Goal: Task Accomplishment & Management: Use online tool/utility

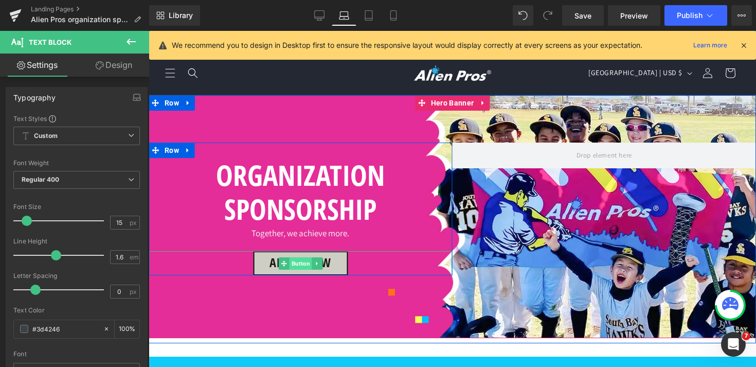
click at [301, 264] on span "Button" at bounding box center [300, 263] width 23 height 12
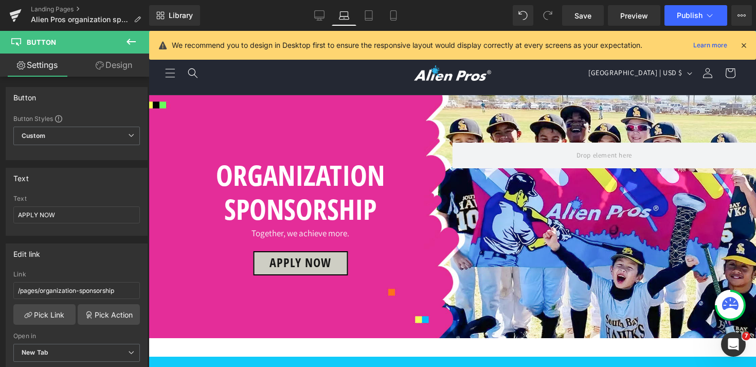
scroll to position [966, 0]
click at [396, 16] on icon at bounding box center [393, 15] width 10 height 10
type input "100"
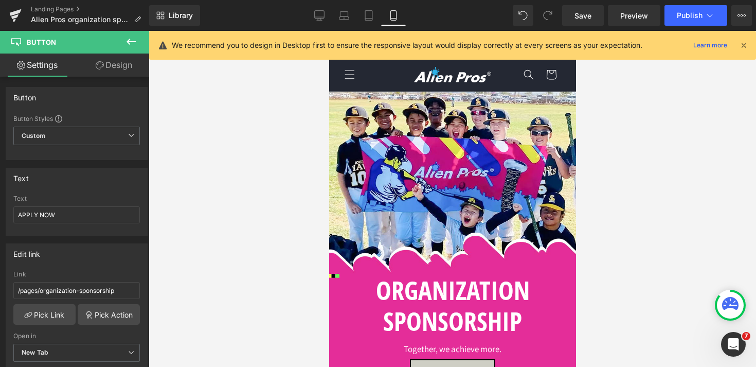
scroll to position [493, 0]
click at [696, 14] on span "Publish" at bounding box center [690, 15] width 26 height 8
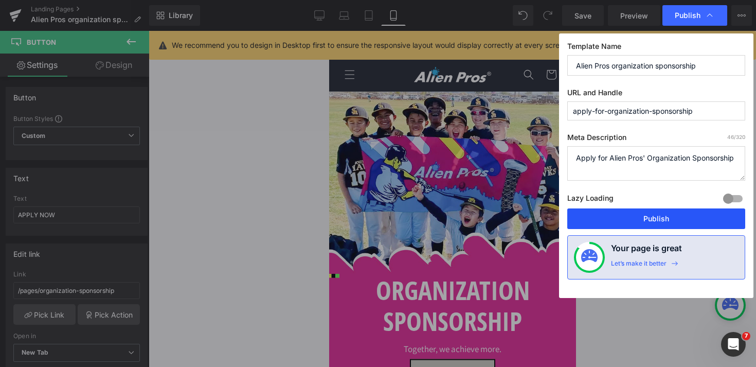
click at [681, 220] on button "Publish" at bounding box center [656, 218] width 178 height 21
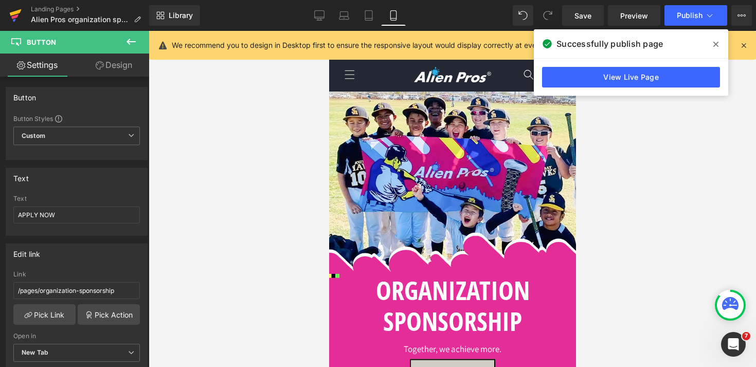
click at [10, 14] on icon at bounding box center [15, 16] width 12 height 26
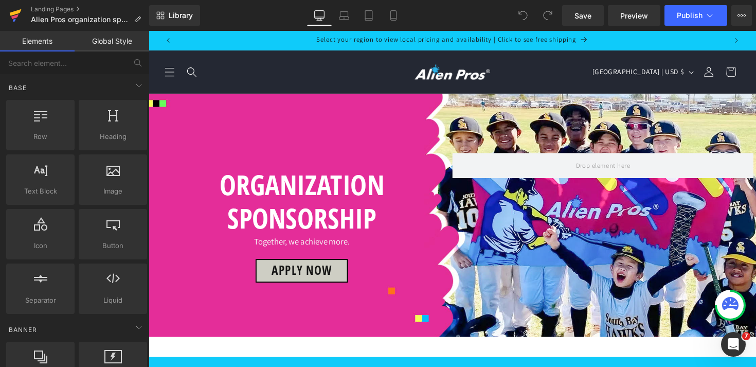
click at [14, 15] on icon at bounding box center [14, 16] width 7 height 5
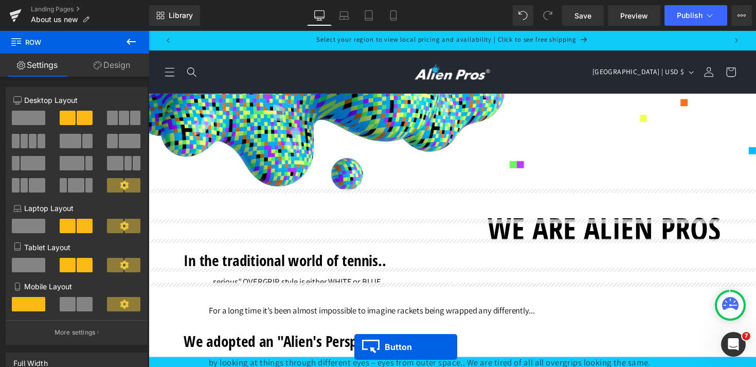
scroll to position [2738, 0]
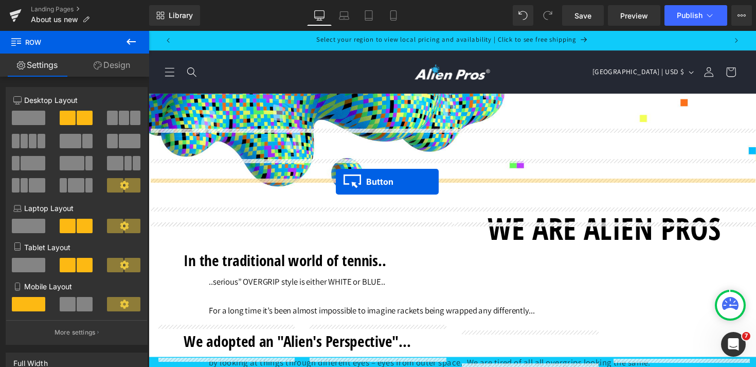
drag, startPoint x: 387, startPoint y: 84, endPoint x: 341, endPoint y: 185, distance: 111.6
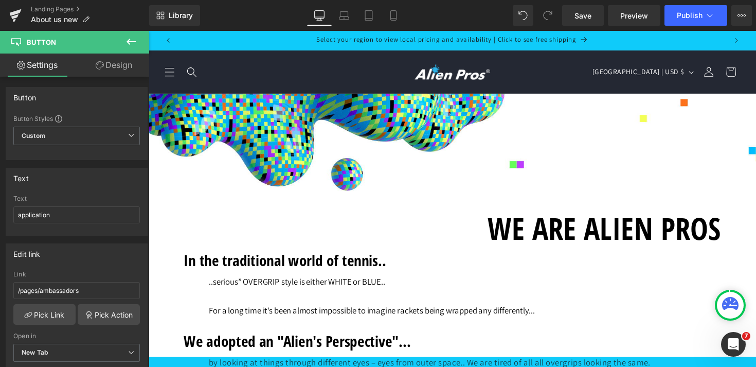
scroll to position [1574, 0]
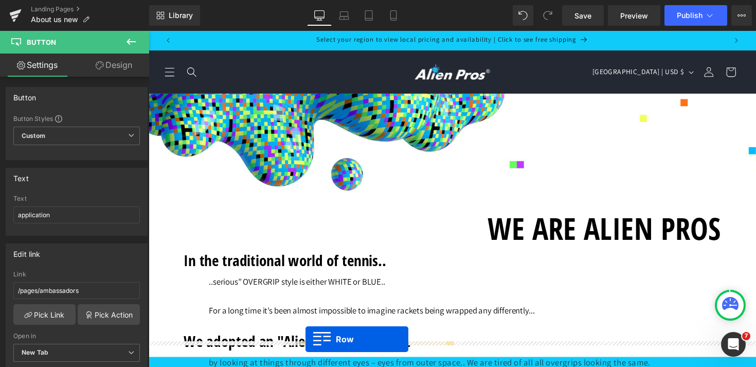
scroll to position [2702, 0]
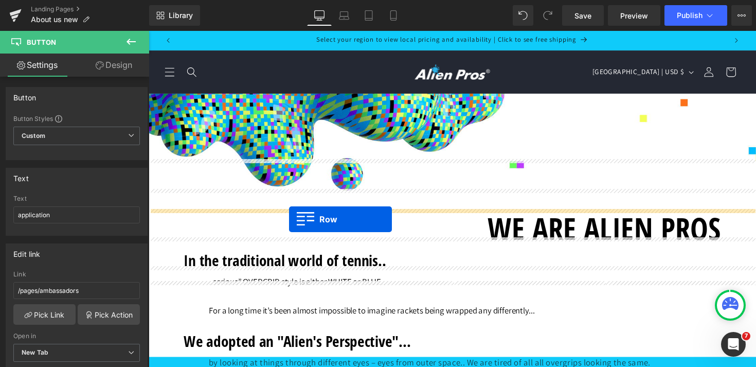
drag, startPoint x: 155, startPoint y: 82, endPoint x: 293, endPoint y: 224, distance: 197.2
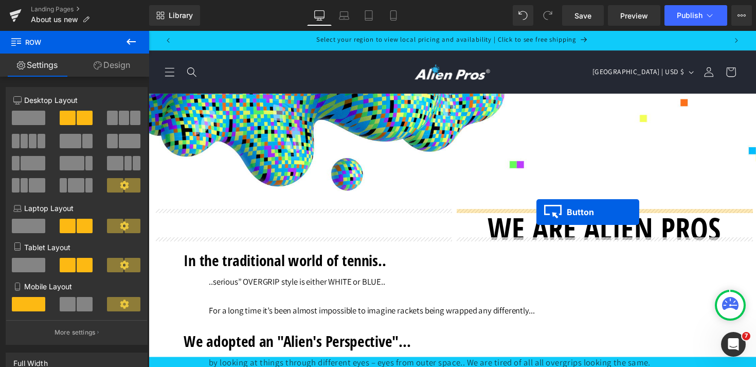
drag, startPoint x: 439, startPoint y: 287, endPoint x: 546, endPoint y: 217, distance: 127.8
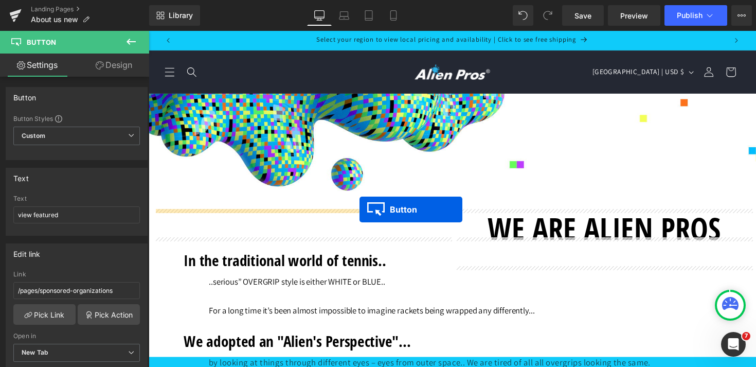
drag, startPoint x: 702, startPoint y: 288, endPoint x: 365, endPoint y: 214, distance: 345.4
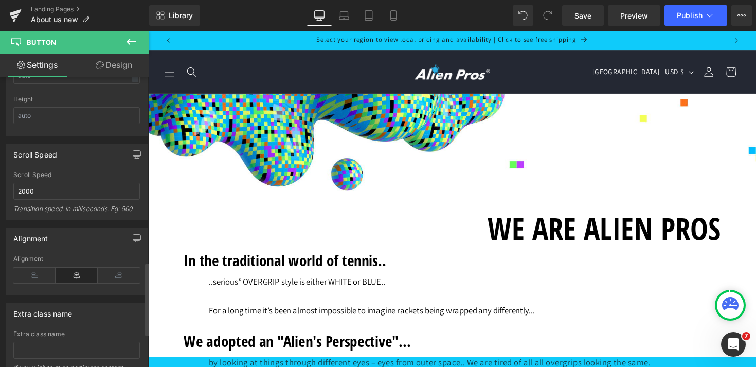
scroll to position [843, 0]
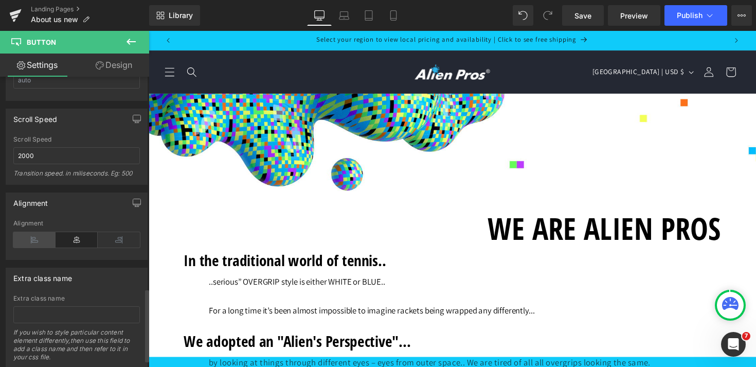
click at [29, 238] on icon at bounding box center [34, 239] width 42 height 15
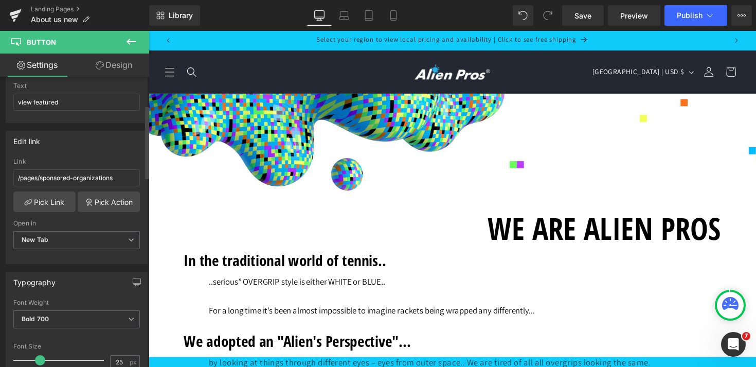
scroll to position [74, 0]
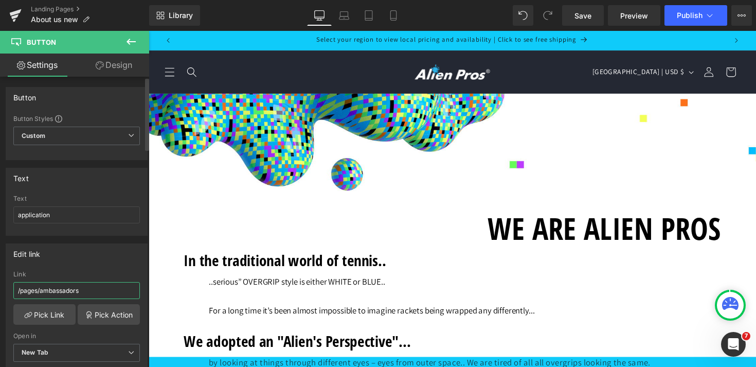
drag, startPoint x: 86, startPoint y: 292, endPoint x: 40, endPoint y: 292, distance: 45.8
click at [40, 292] on input "/pages/ambassadors" at bounding box center [76, 290] width 127 height 17
paste input "https://alien-pros.shop/pages/organization-sponsorship"
type input "/pages/https://alien-pros.shop/pages/organization-sponsorship"
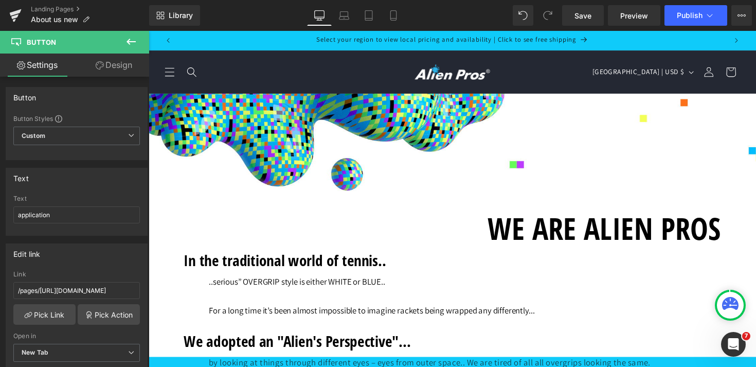
drag, startPoint x: 188, startPoint y: 322, endPoint x: 189, endPoint y: 298, distance: 23.7
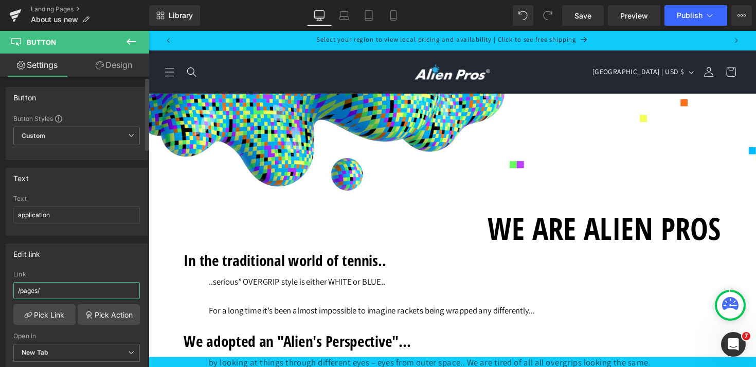
paste input "https://alien-pros.shop/pages/apply-for-organization-sponsorship"
type input "/pages/https://alien-pros.shop/pages/apply-for-organization-sponsorship"
click at [709, 20] on icon at bounding box center [710, 15] width 10 height 10
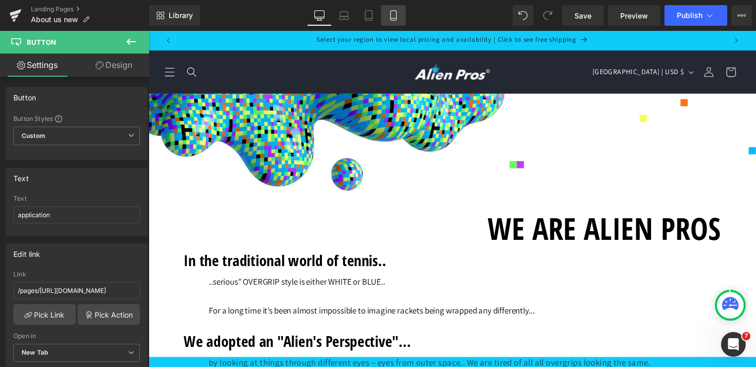
click at [397, 9] on link "Mobile" at bounding box center [393, 15] width 25 height 21
type input "100"
type input "18"
type input "0"
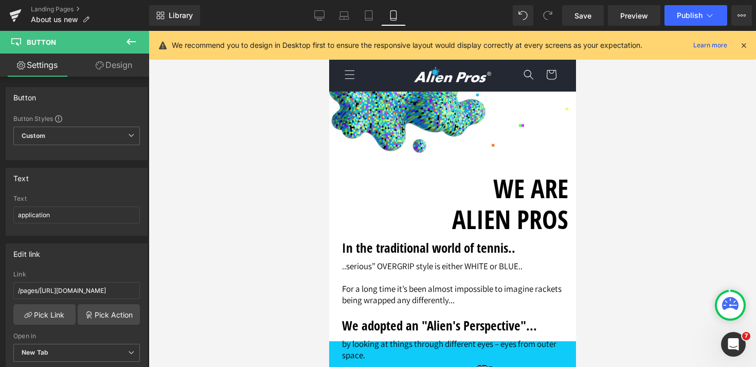
scroll to position [1975, 0]
click at [324, 15] on icon at bounding box center [320, 15] width 10 height 8
type input "100"
type input "18"
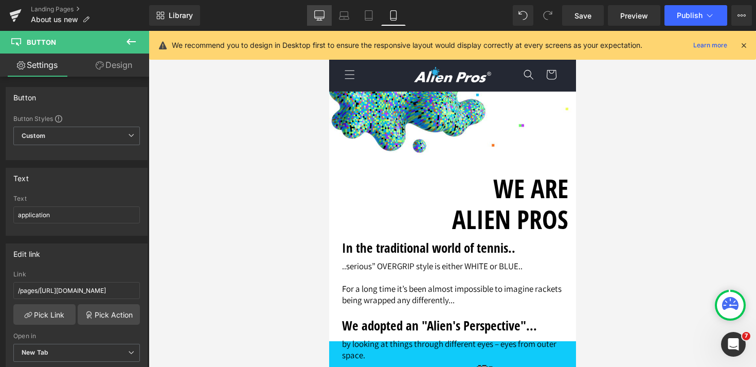
type input "0"
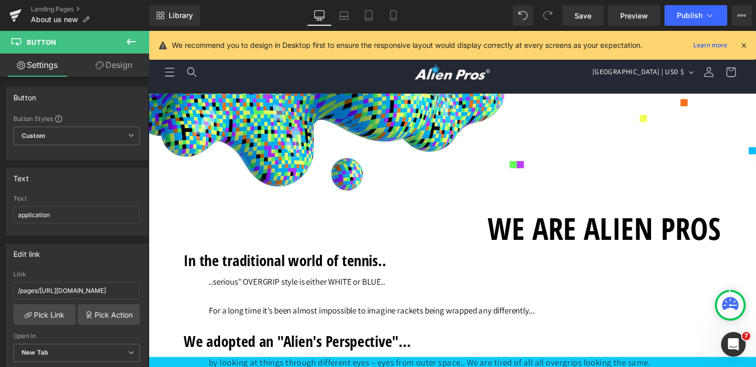
scroll to position [2752, 0]
click at [396, 17] on icon at bounding box center [393, 16] width 6 height 10
type input "100"
type input "18"
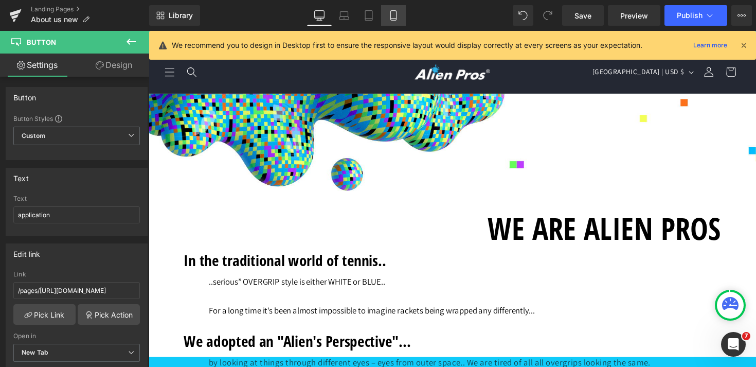
type input "0"
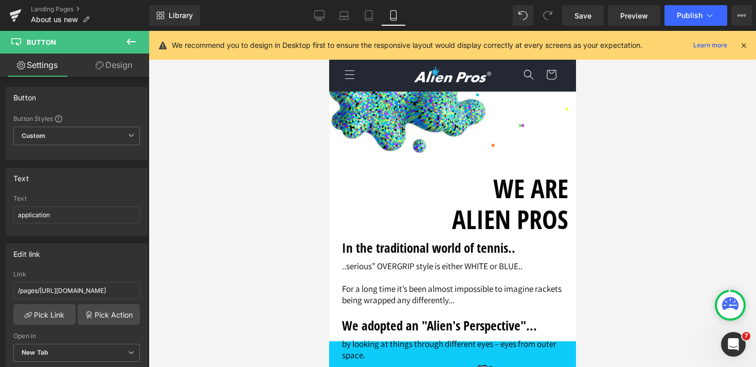
scroll to position [1973, 0]
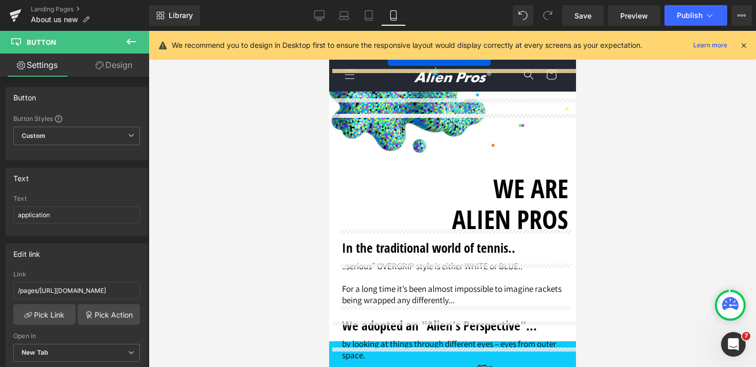
scroll to position [3423, 0]
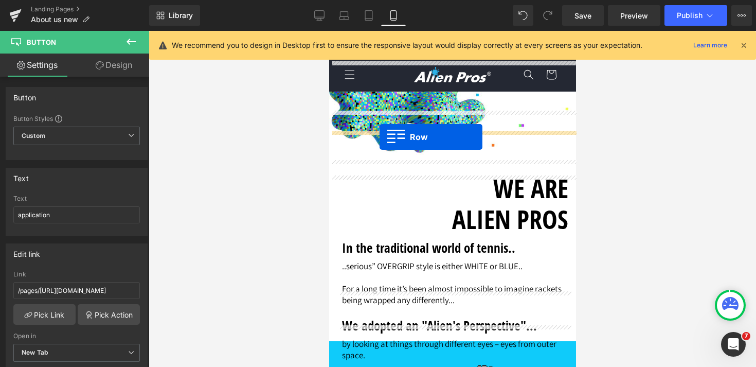
drag, startPoint x: 334, startPoint y: 202, endPoint x: 379, endPoint y: 137, distance: 79.5
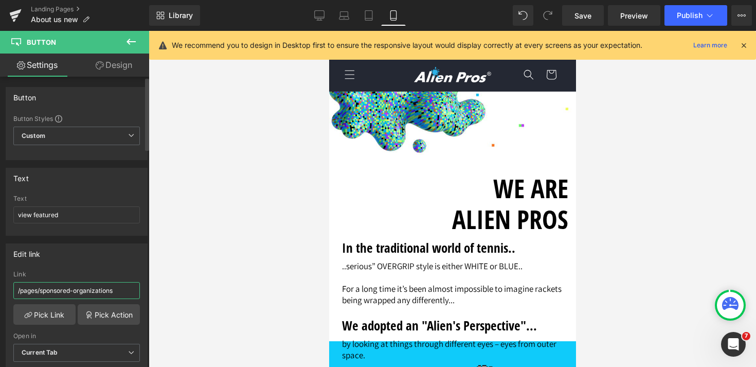
drag, startPoint x: 115, startPoint y: 291, endPoint x: 42, endPoint y: 292, distance: 73.1
click at [42, 292] on input "/pages/sponsored-organizations" at bounding box center [76, 290] width 127 height 17
drag, startPoint x: 108, startPoint y: 288, endPoint x: 41, endPoint y: 291, distance: 67.5
click at [41, 291] on input "/pages/tennis-ambassadors" at bounding box center [76, 290] width 127 height 17
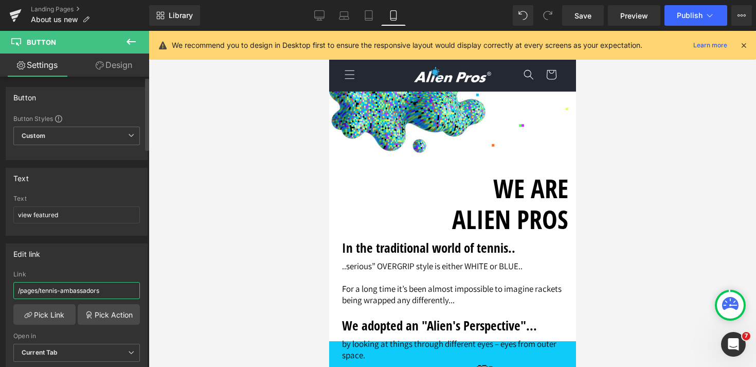
paste input "sponsored-organization"
type input "/pages/sponsored-organizations"
drag, startPoint x: 97, startPoint y: 293, endPoint x: 40, endPoint y: 292, distance: 57.1
click at [40, 292] on input "/pages/ambassadors" at bounding box center [76, 290] width 127 height 17
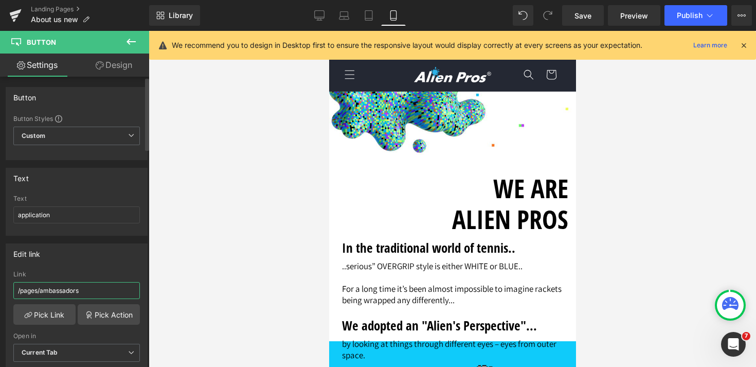
paste input "pply-for-organization-sponsorship"
type input "/pages/apply-for-organization-sponsorship"
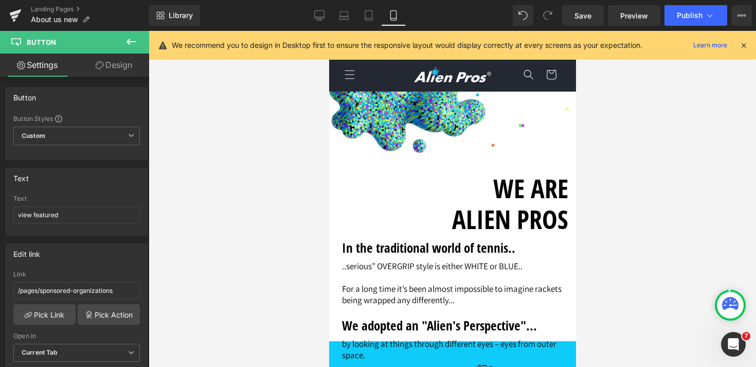
click at [700, 14] on span "Publish" at bounding box center [690, 15] width 26 height 8
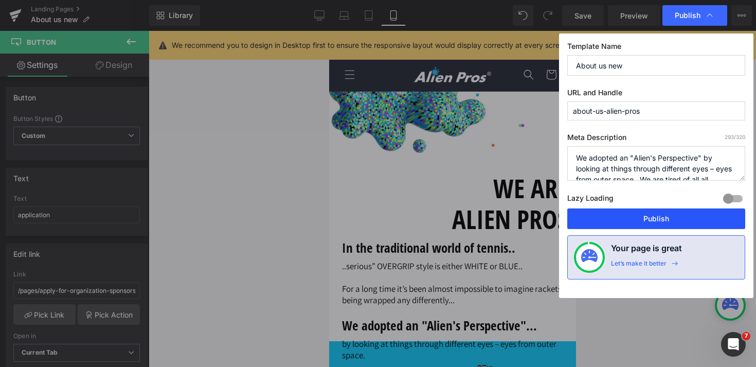
click at [659, 219] on button "Publish" at bounding box center [656, 218] width 178 height 21
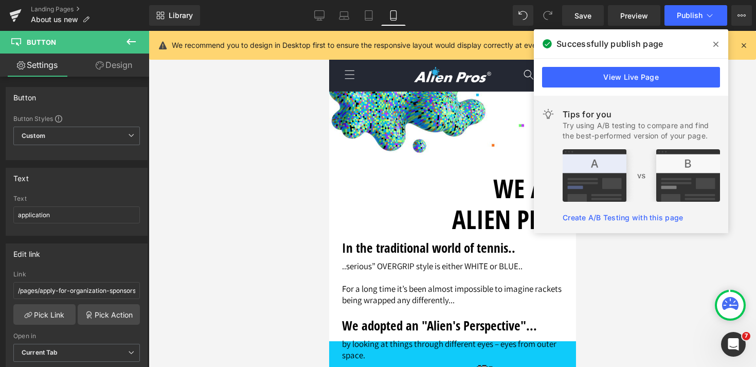
click at [0, 0] on icon at bounding box center [0, 0] width 0 height 0
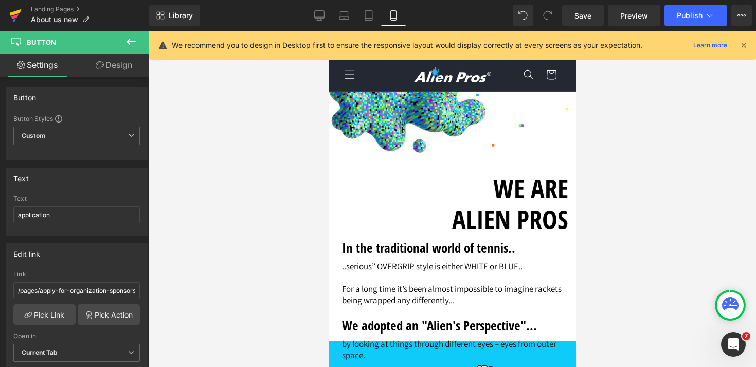
click at [13, 15] on icon at bounding box center [15, 16] width 12 height 26
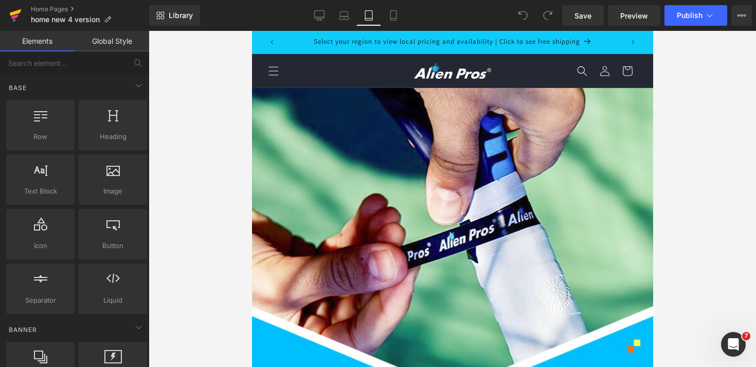
click at [13, 14] on icon at bounding box center [16, 12] width 12 height 7
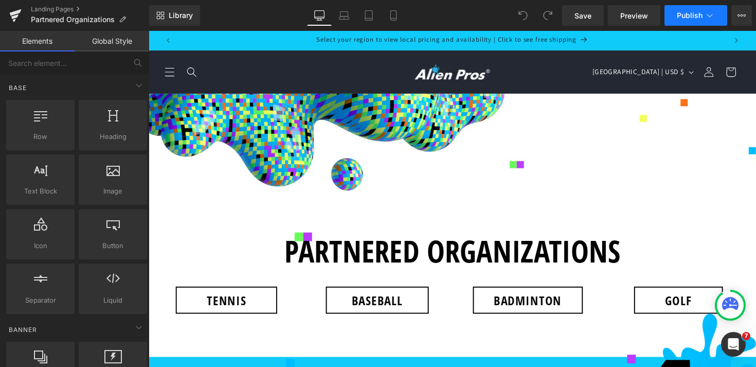
click at [714, 19] on icon at bounding box center [710, 15] width 10 height 10
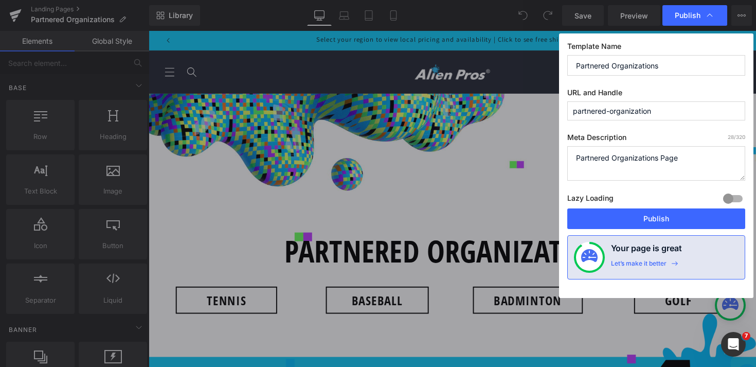
click at [714, 19] on icon at bounding box center [710, 15] width 10 height 10
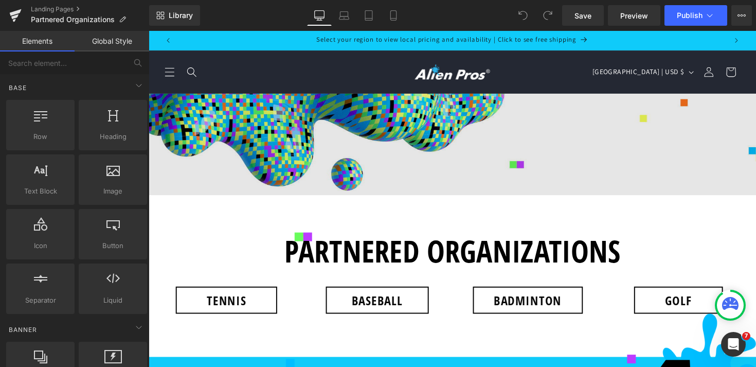
scroll to position [1965, 0]
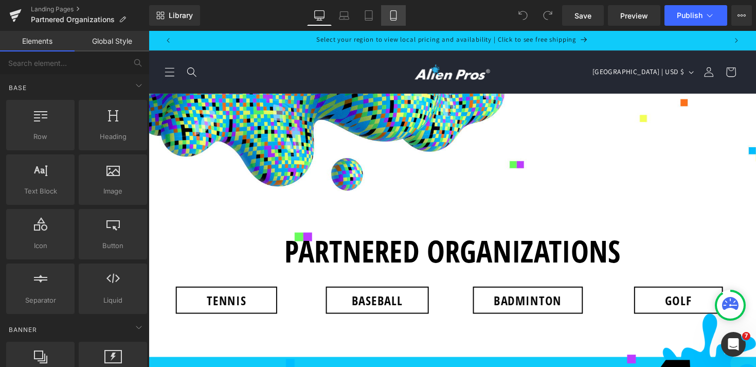
click at [398, 22] on link "Mobile" at bounding box center [393, 15] width 25 height 21
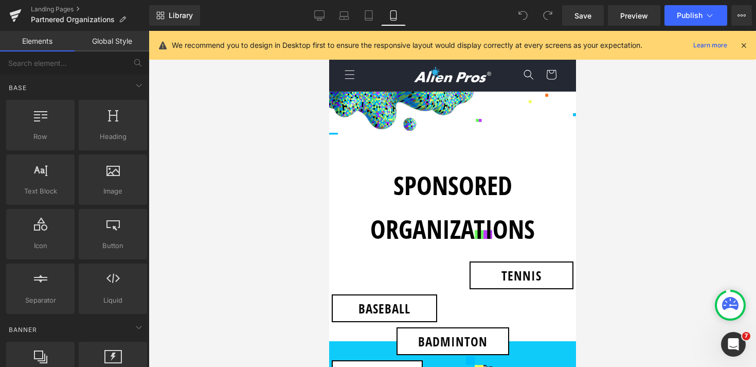
scroll to position [4235, 0]
click at [322, 17] on icon at bounding box center [319, 15] width 10 height 10
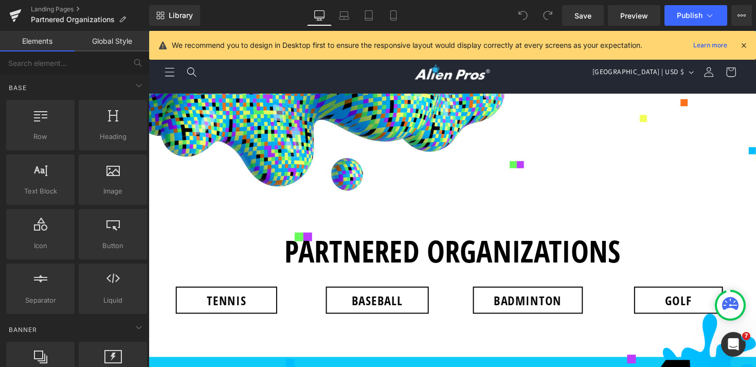
scroll to position [4596, 0]
click at [388, 13] on link "Mobile" at bounding box center [393, 15] width 25 height 21
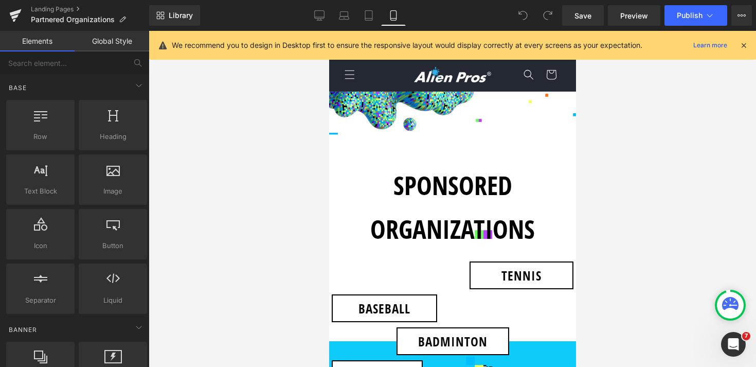
scroll to position [9676, 0]
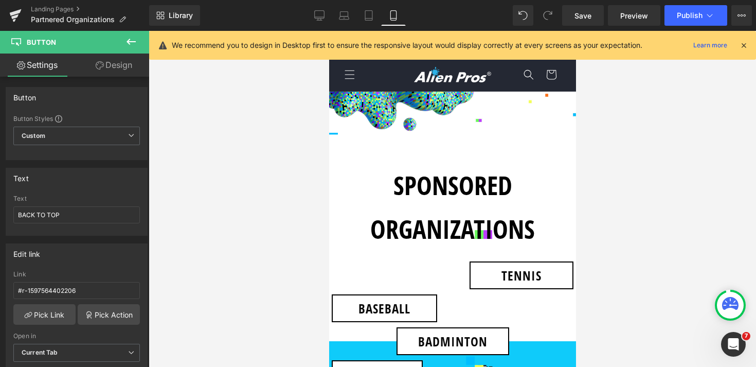
click at [113, 75] on link "Design" at bounding box center [114, 65] width 75 height 23
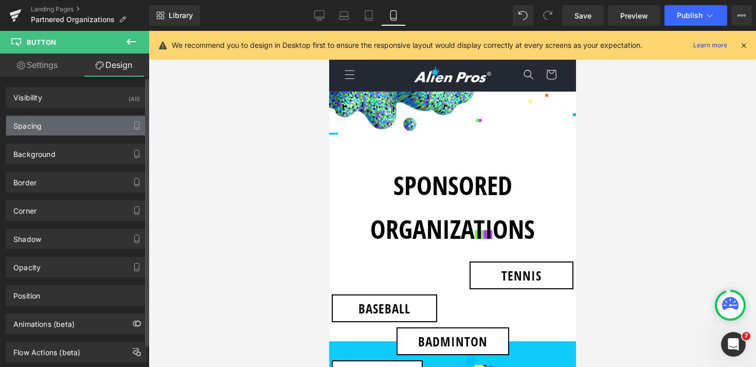
click at [64, 130] on div "Spacing" at bounding box center [76, 126] width 141 height 20
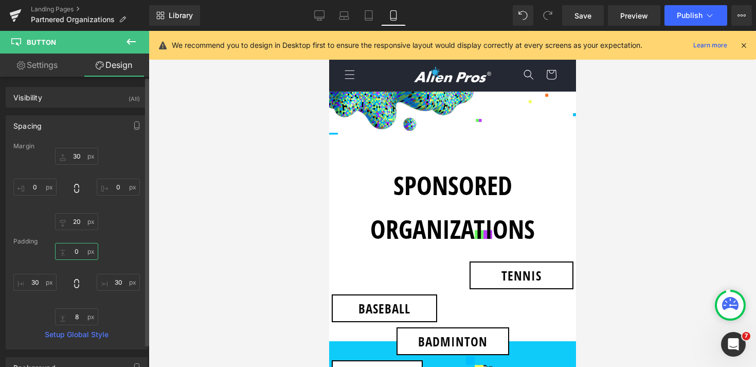
click at [75, 252] on input "0" at bounding box center [76, 251] width 43 height 17
type input "10"
click at [76, 318] on input "8" at bounding box center [76, 316] width 43 height 17
type input "10"
click at [688, 15] on span "Publish" at bounding box center [690, 15] width 26 height 8
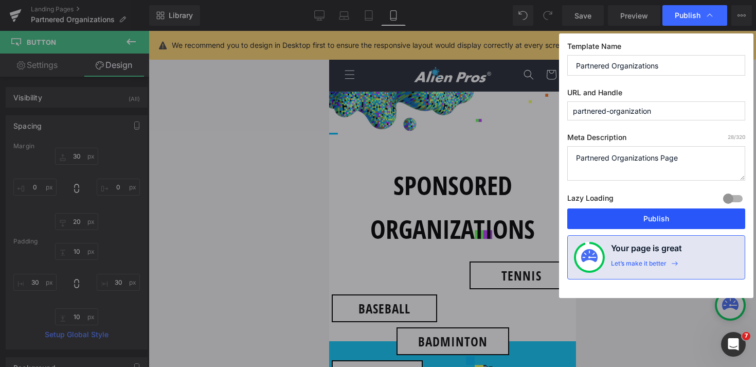
click at [0, 0] on button "Publish" at bounding box center [0, 0] width 0 height 0
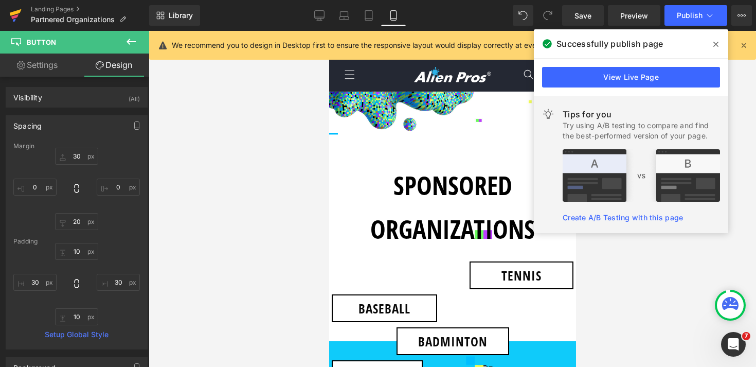
click at [14, 16] on icon at bounding box center [14, 16] width 7 height 5
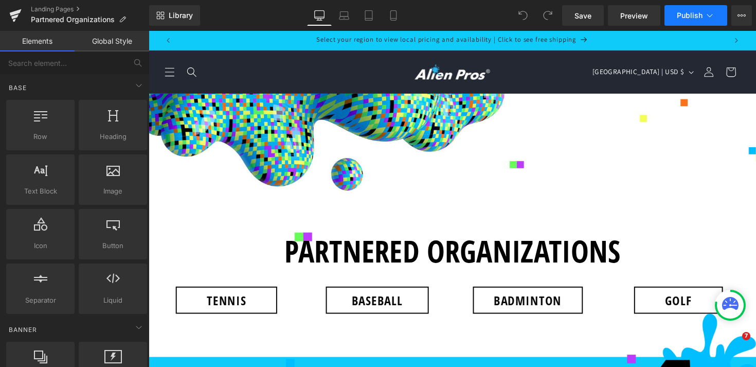
click at [711, 20] on icon at bounding box center [710, 15] width 10 height 10
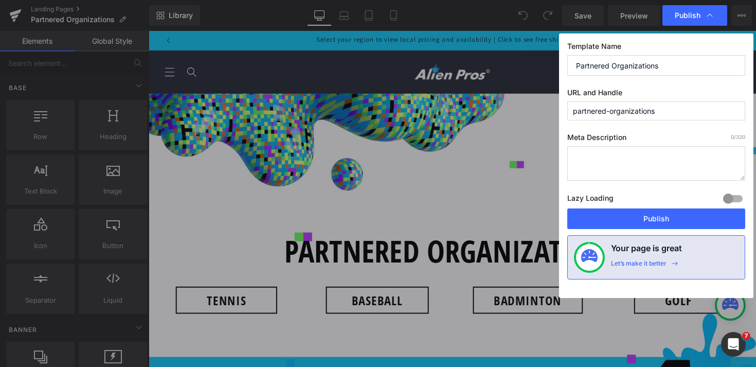
click at [0, 0] on icon at bounding box center [0, 0] width 0 height 0
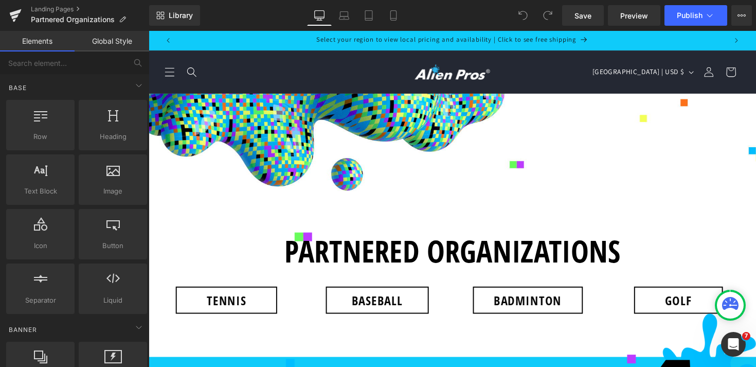
scroll to position [1061, 0]
click at [12, 16] on icon at bounding box center [14, 16] width 7 height 5
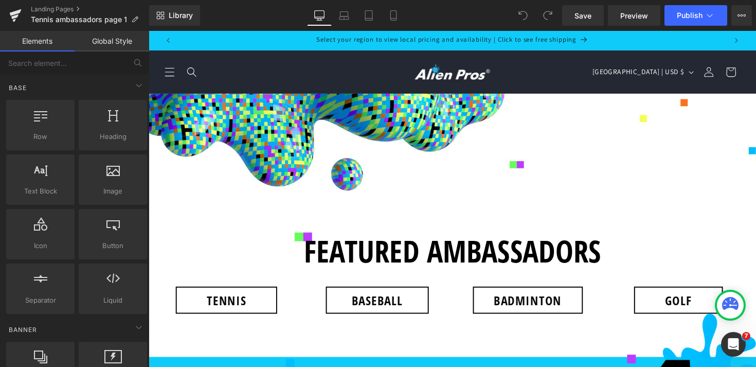
scroll to position [9538, 0]
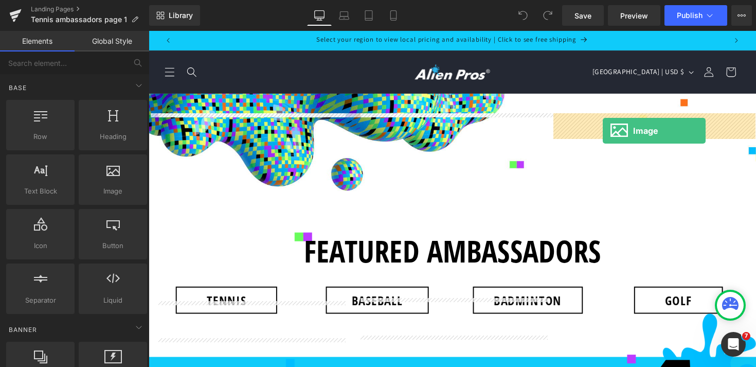
drag, startPoint x: 250, startPoint y: 208, endPoint x: 614, endPoint y: 133, distance: 371.9
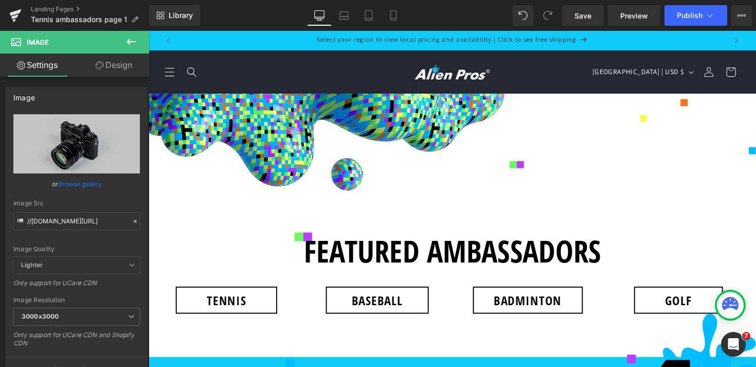
click at [86, 183] on link "Browse gallery" at bounding box center [80, 184] width 44 height 18
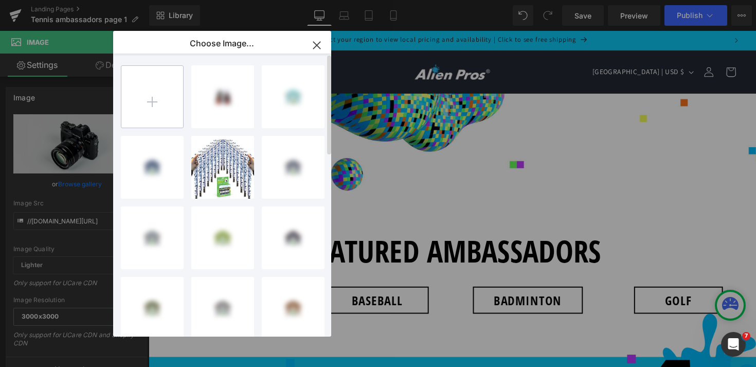
click at [0, 0] on input "file" at bounding box center [0, 0] width 0 height 0
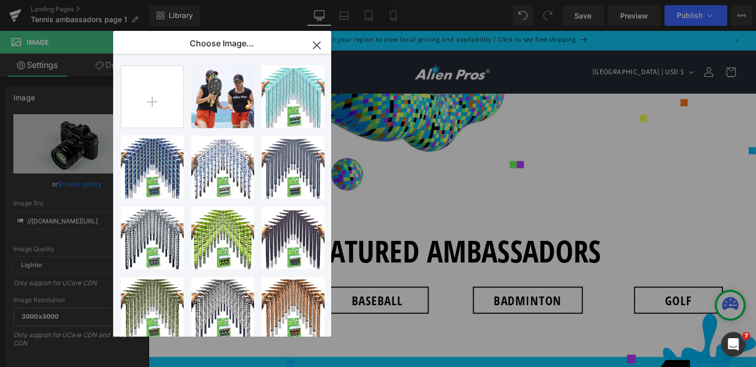
type input "C:\fakepath\IMG_3814.jpeg"
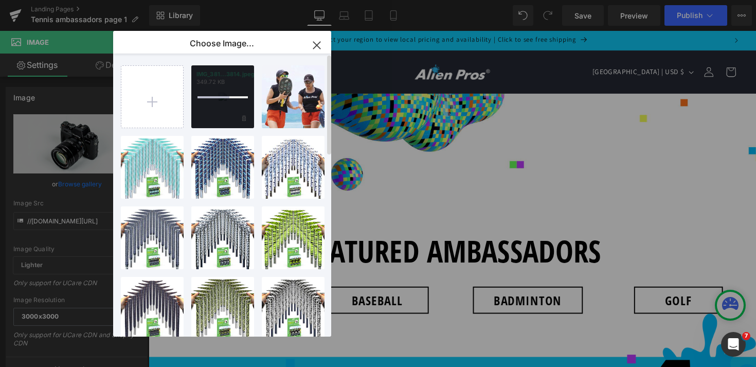
click at [220, 79] on div at bounding box center [222, 96] width 63 height 63
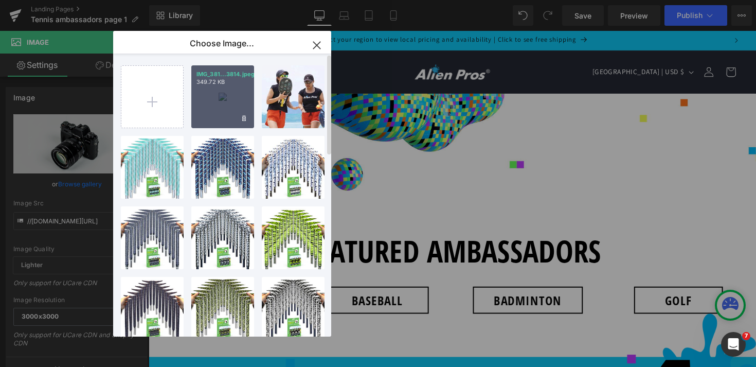
click at [217, 92] on div "IMG_381...3814.jpeg 349.72 KB" at bounding box center [222, 96] width 63 height 63
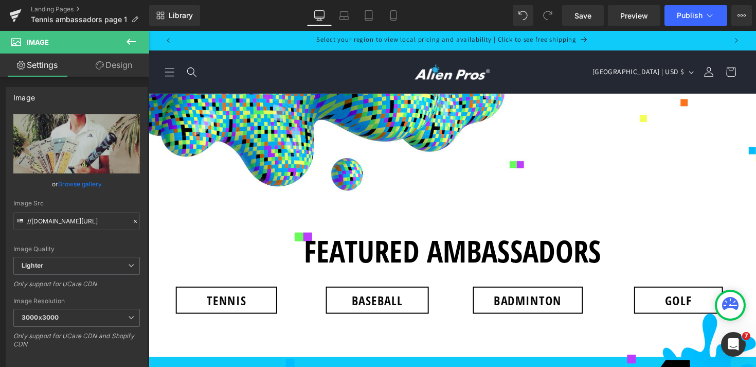
scroll to position [9692, 0]
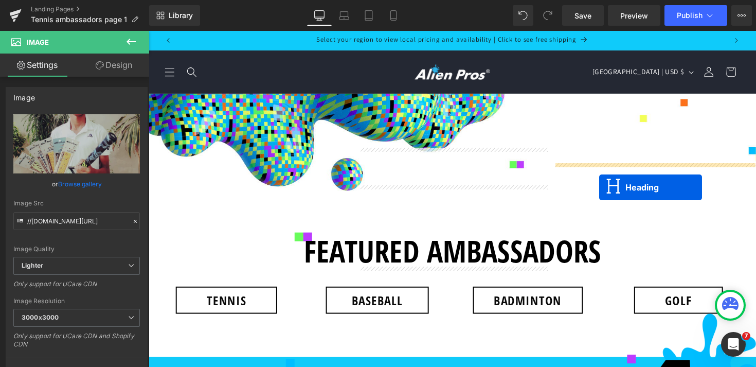
drag, startPoint x: 435, startPoint y: 215, endPoint x: 610, endPoint y: 191, distance: 177.1
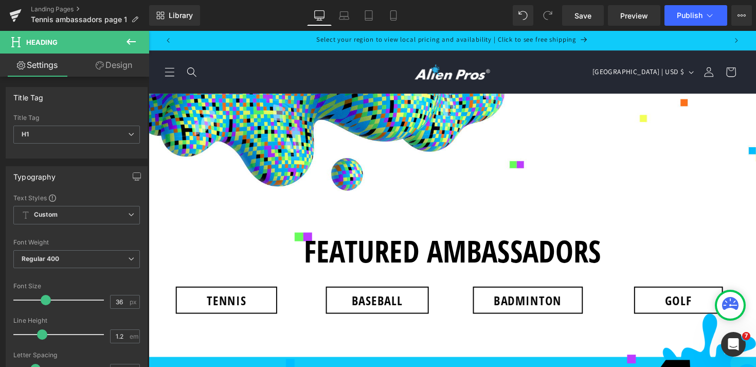
scroll to position [9545, 0]
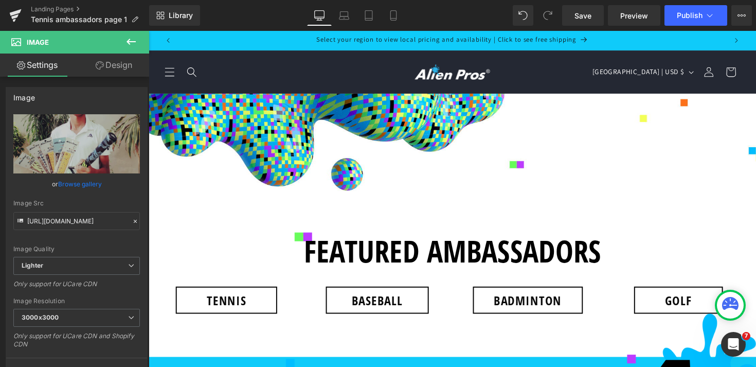
scroll to position [9589, 0]
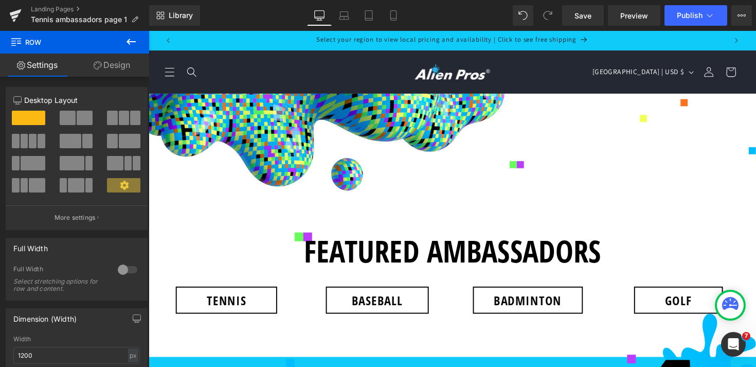
scroll to position [9551, 0]
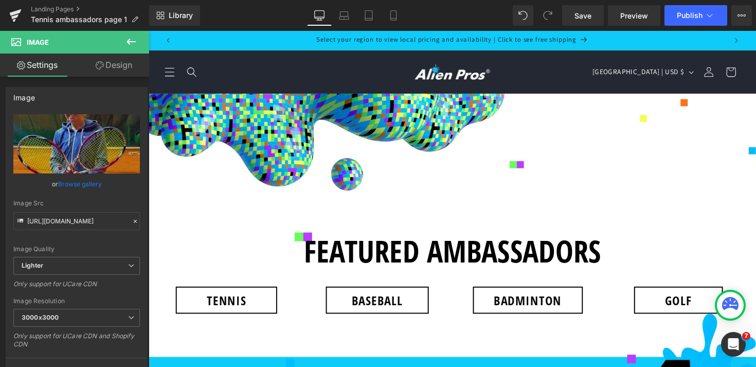
scroll to position [9766, 0]
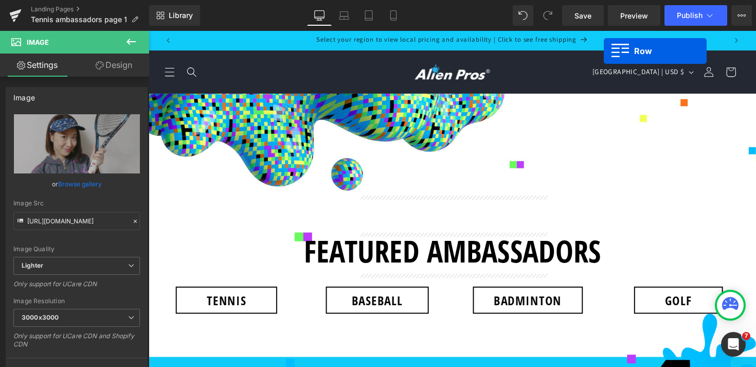
scroll to position [9519, 0]
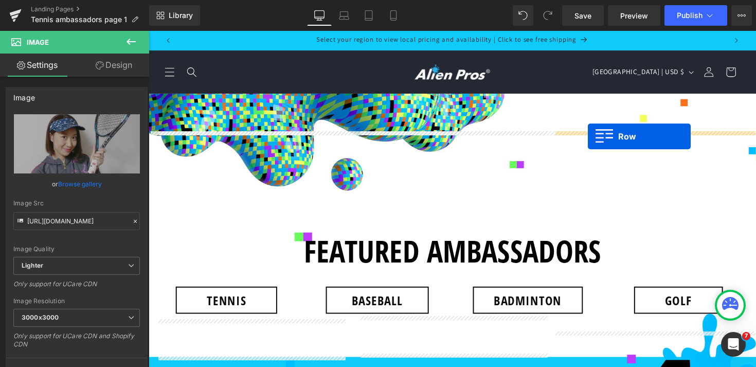
drag, startPoint x: 362, startPoint y: 178, endPoint x: 599, endPoint y: 139, distance: 239.8
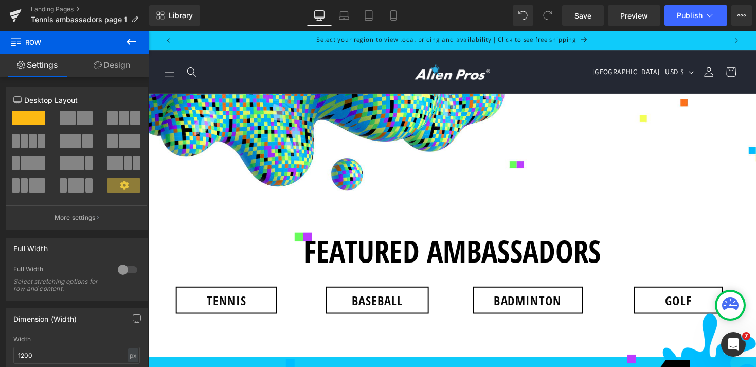
scroll to position [9697, 0]
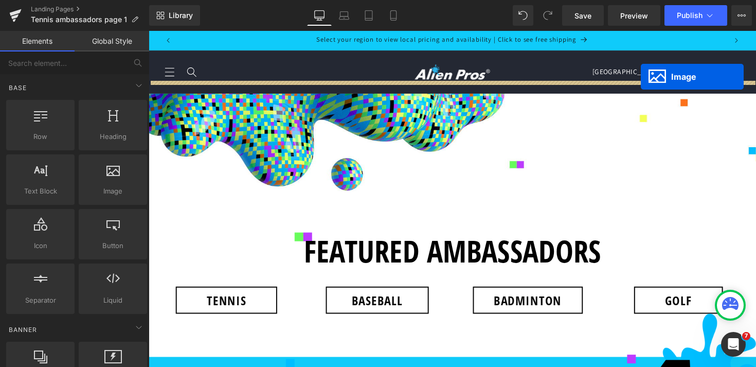
scroll to position [9453, 0]
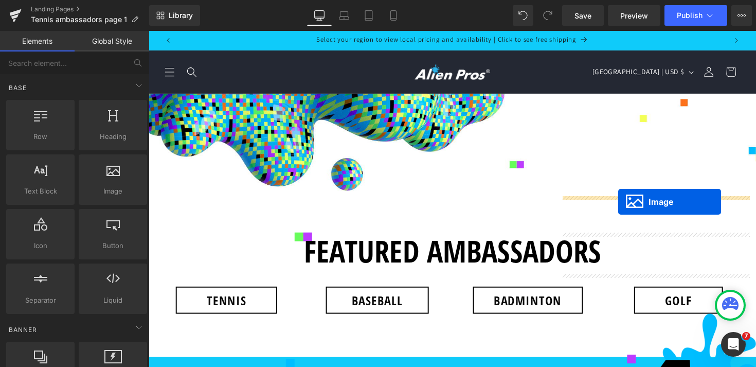
drag, startPoint x: 651, startPoint y: 232, endPoint x: 630, endPoint y: 206, distance: 33.7
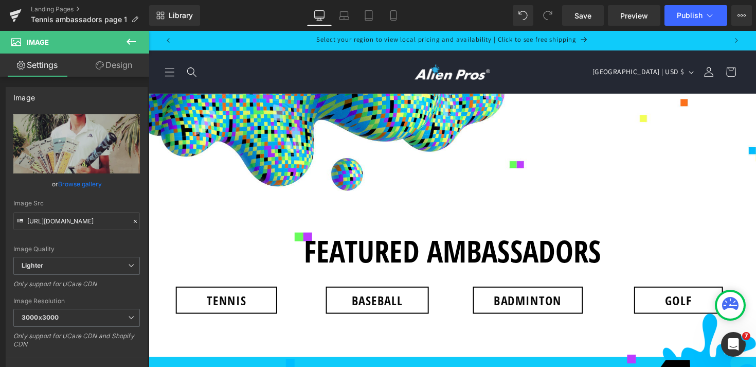
scroll to position [9623, 0]
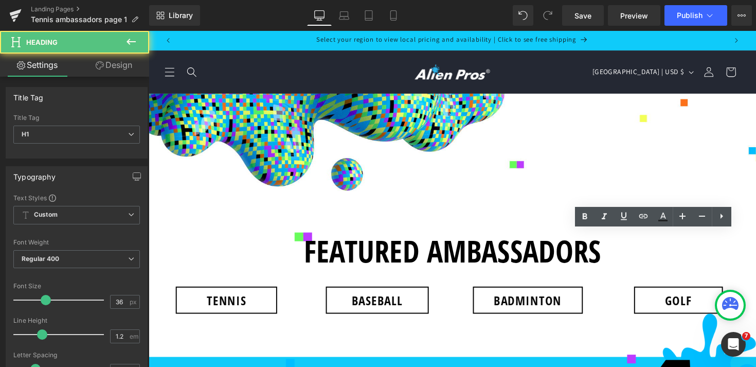
drag, startPoint x: 637, startPoint y: 247, endPoint x: 617, endPoint y: 247, distance: 20.1
paste div
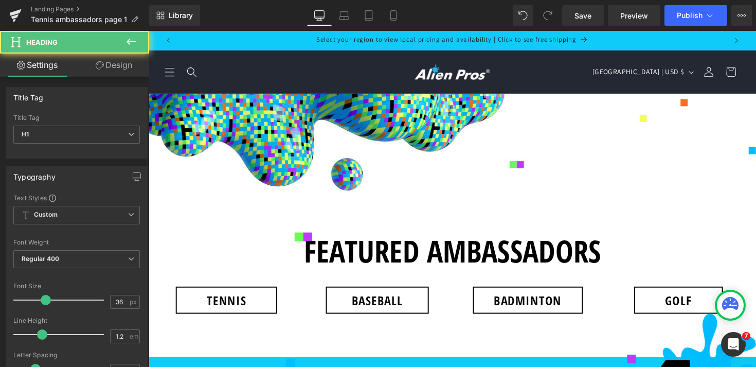
drag, startPoint x: 610, startPoint y: 249, endPoint x: 736, endPoint y: 249, distance: 126.0
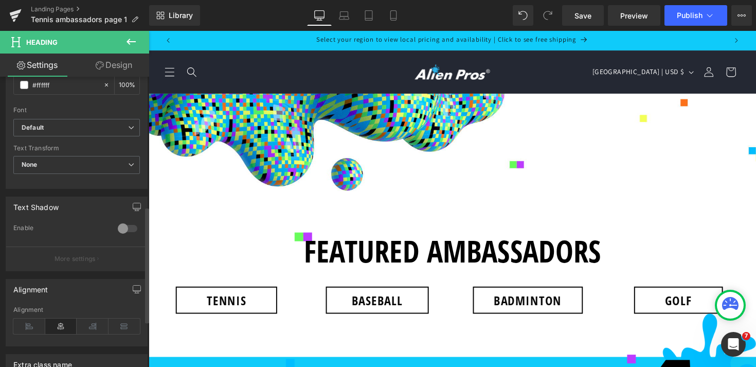
scroll to position [440, 0]
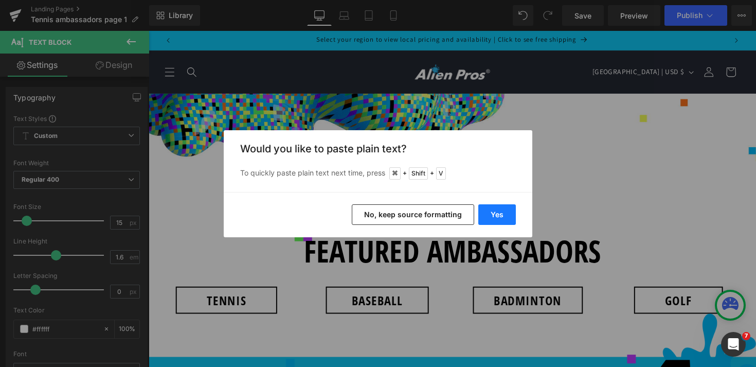
click at [0, 0] on button "Yes" at bounding box center [0, 0] width 0 height 0
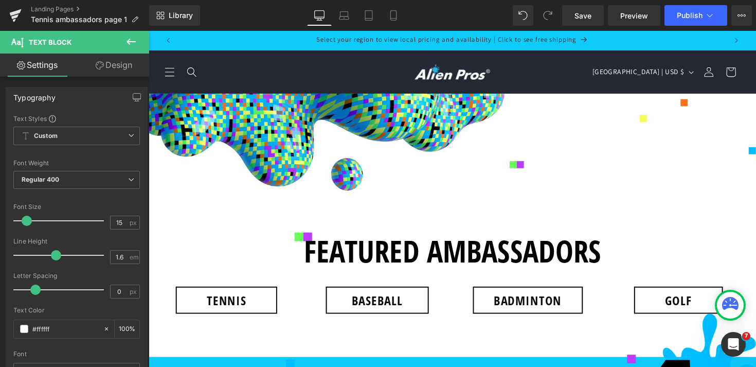
drag, startPoint x: 686, startPoint y: 281, endPoint x: 657, endPoint y: 284, distance: 28.9
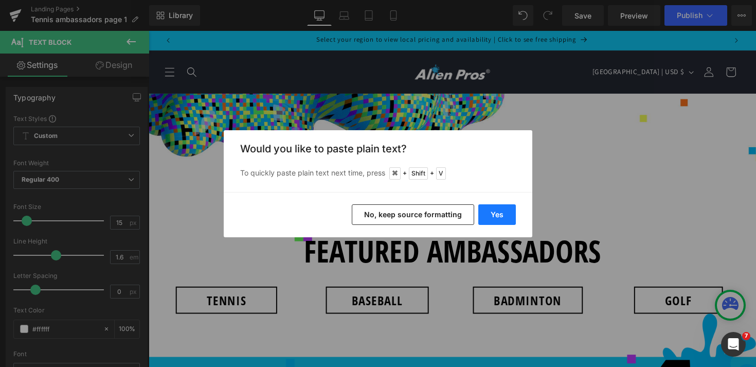
click at [0, 0] on button "Yes" at bounding box center [0, 0] width 0 height 0
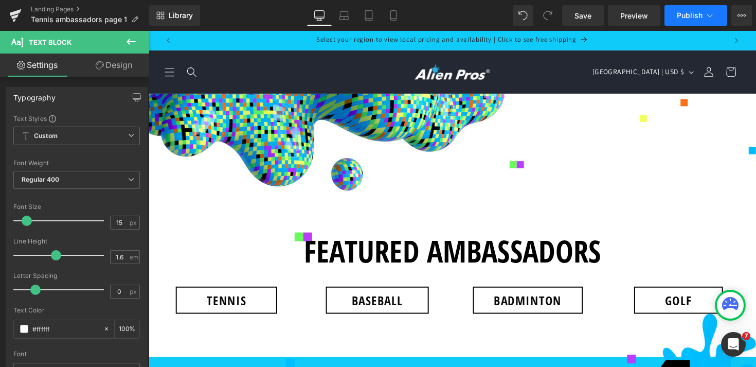
click at [712, 15] on icon at bounding box center [710, 15] width 10 height 10
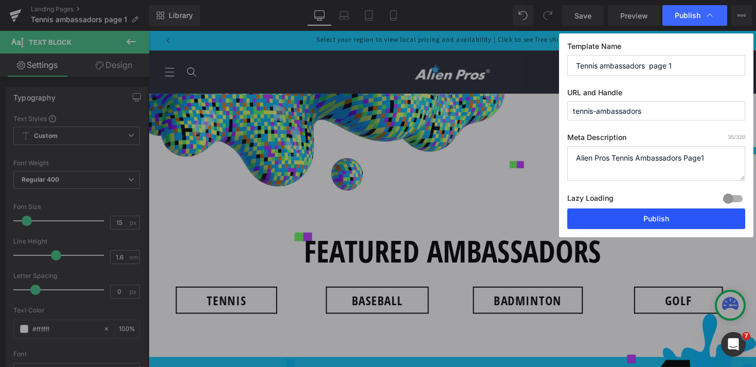
drag, startPoint x: 658, startPoint y: 223, endPoint x: 409, endPoint y: 82, distance: 285.7
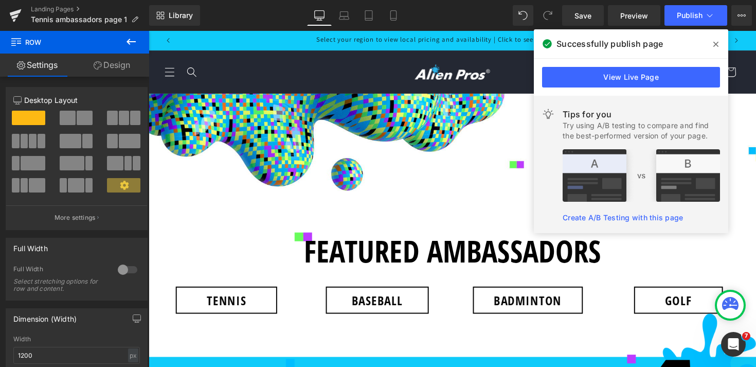
click at [0, 0] on icon at bounding box center [0, 0] width 0 height 0
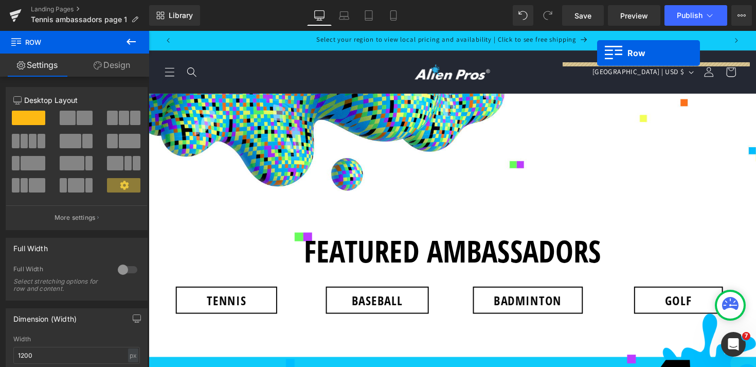
scroll to position [7095, 0]
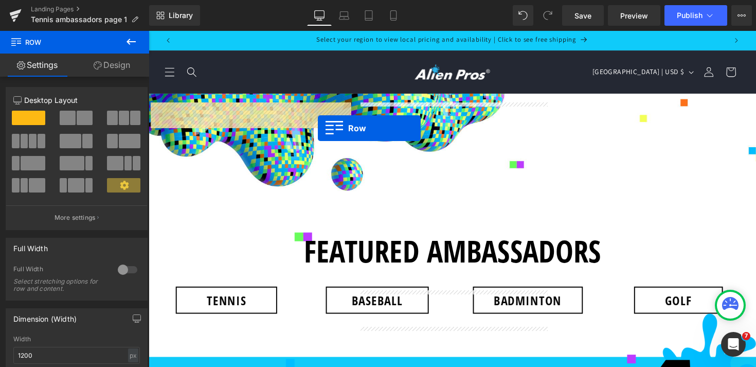
drag, startPoint x: 568, startPoint y: 189, endPoint x: 323, endPoint y: 131, distance: 252.8
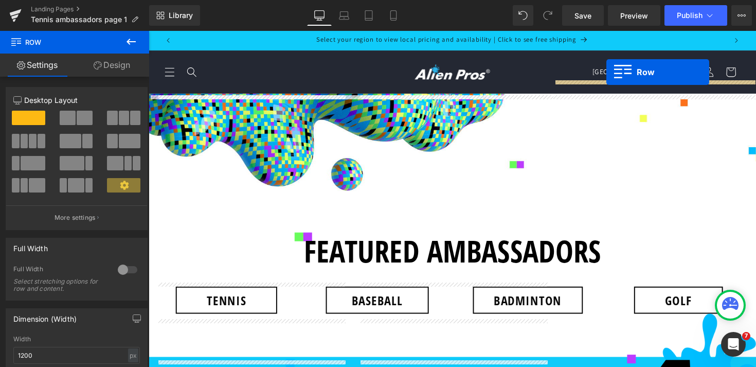
scroll to position [5827, 0]
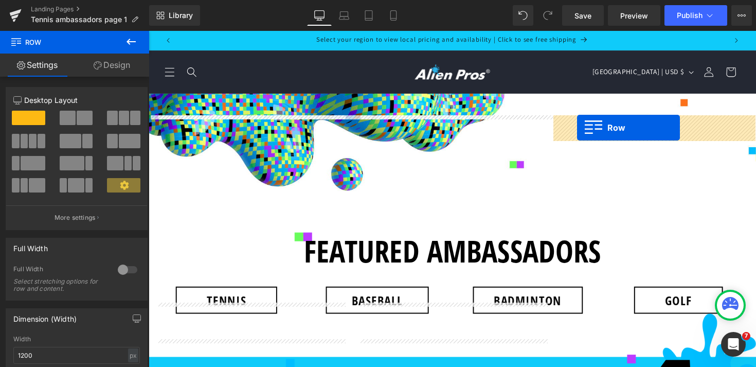
drag, startPoint x: 155, startPoint y: 154, endPoint x: 587, endPoint y: 130, distance: 433.3
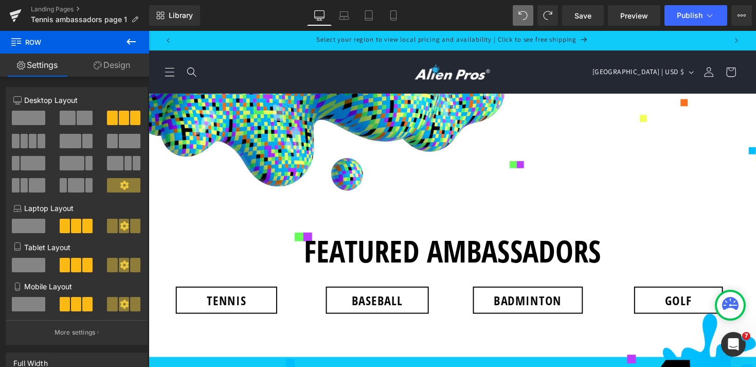
scroll to position [3783, 0]
click at [692, 20] on button "Publish" at bounding box center [696, 15] width 63 height 21
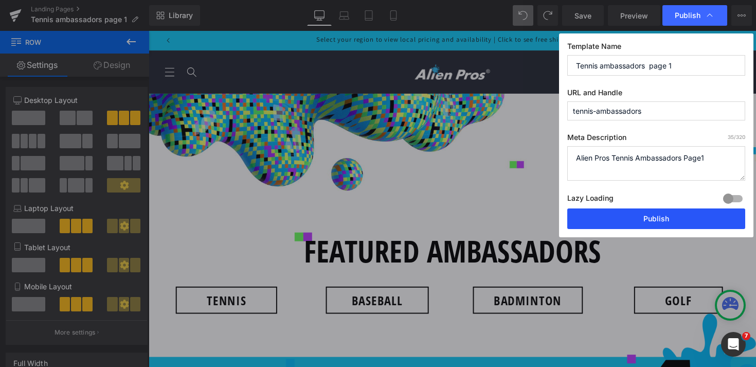
click at [0, 0] on button "Publish" at bounding box center [0, 0] width 0 height 0
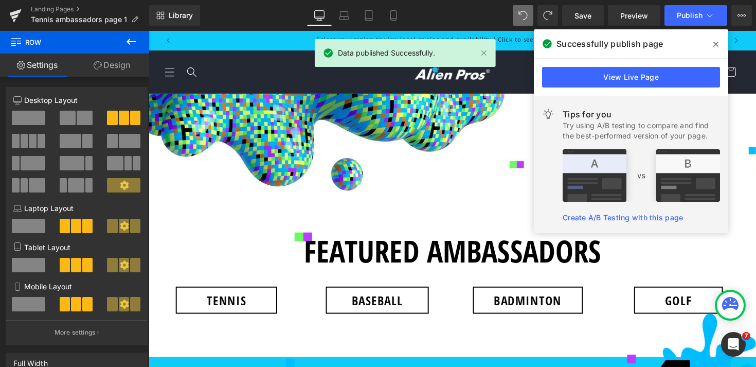
scroll to position [7175, 0]
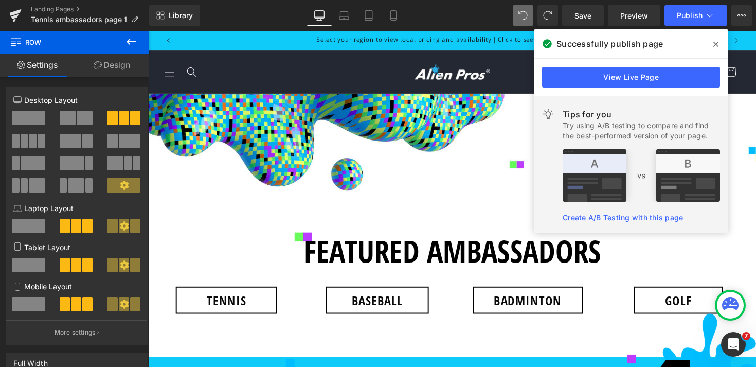
click at [717, 40] on icon at bounding box center [716, 44] width 5 height 8
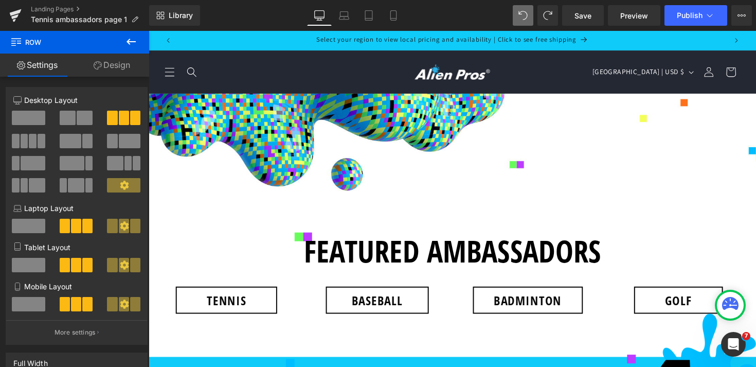
scroll to position [4731, 0]
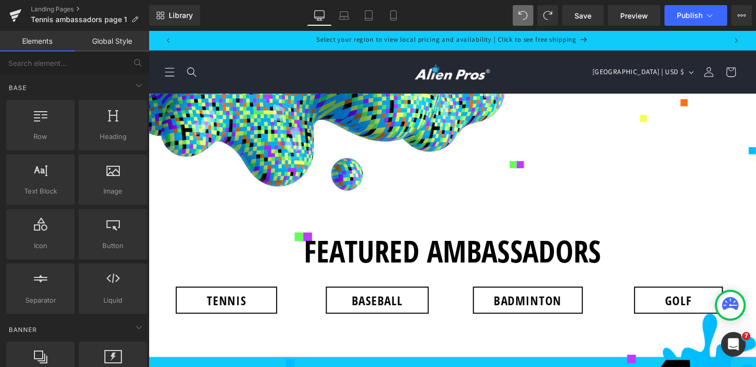
scroll to position [4598, 0]
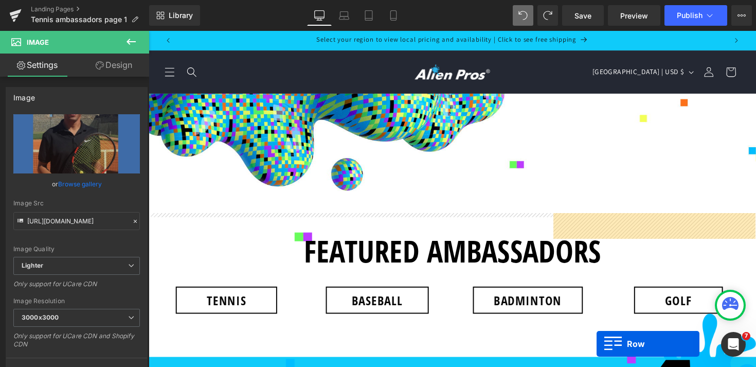
scroll to position [4804, 0]
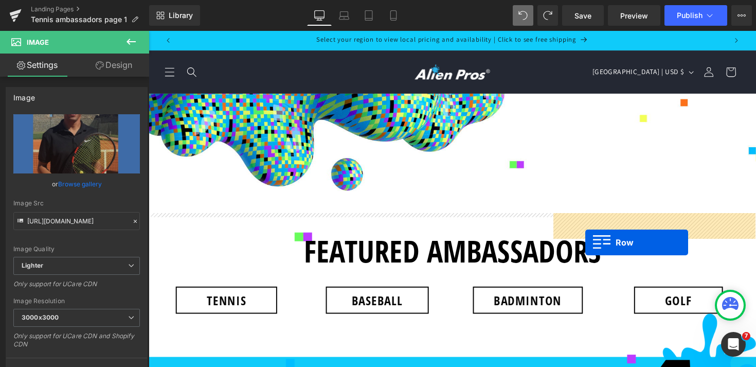
drag, startPoint x: 362, startPoint y: 114, endPoint x: 596, endPoint y: 247, distance: 269.8
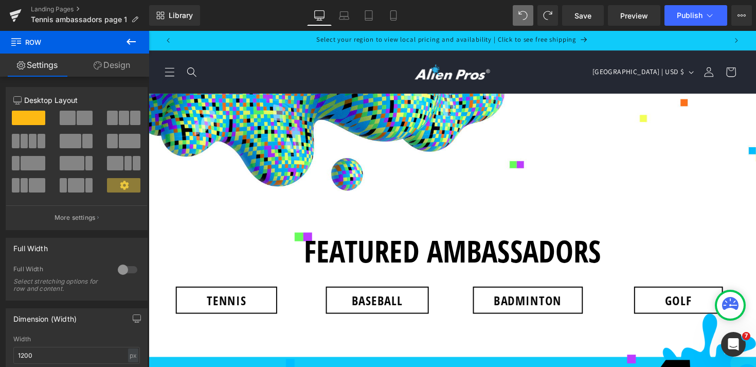
scroll to position [4412, 0]
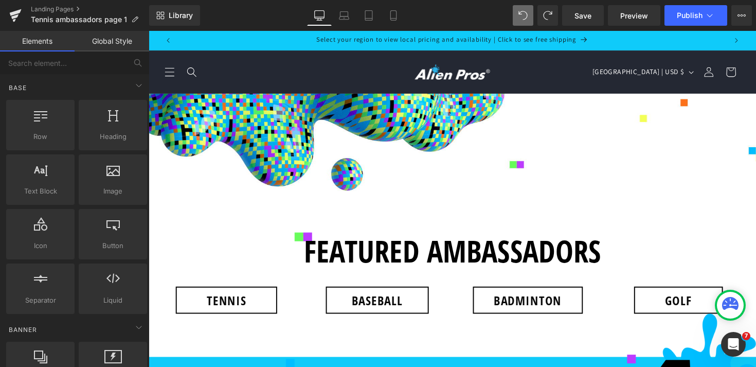
scroll to position [9386, 0]
click at [706, 20] on icon at bounding box center [710, 15] width 10 height 10
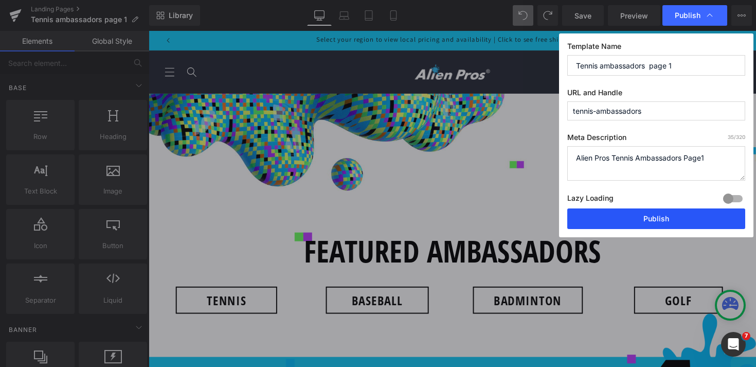
click at [0, 0] on button "Publish" at bounding box center [0, 0] width 0 height 0
